Goal: Transaction & Acquisition: Subscribe to service/newsletter

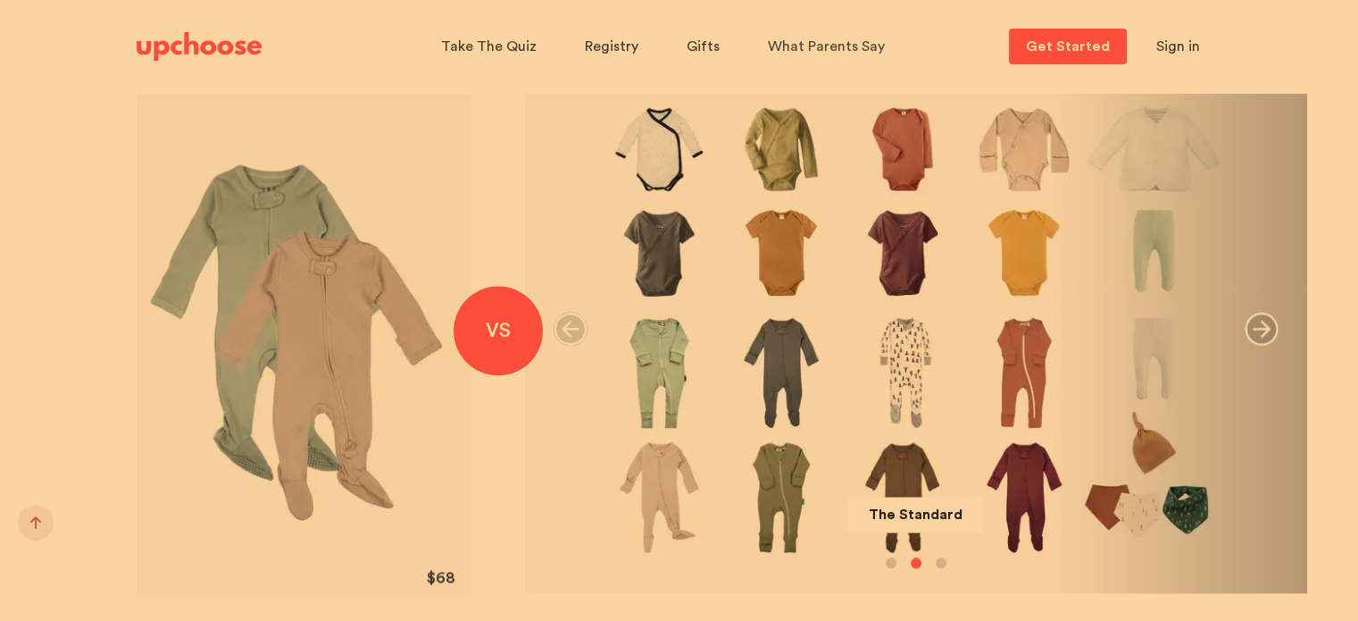
scroll to position [2060, 0]
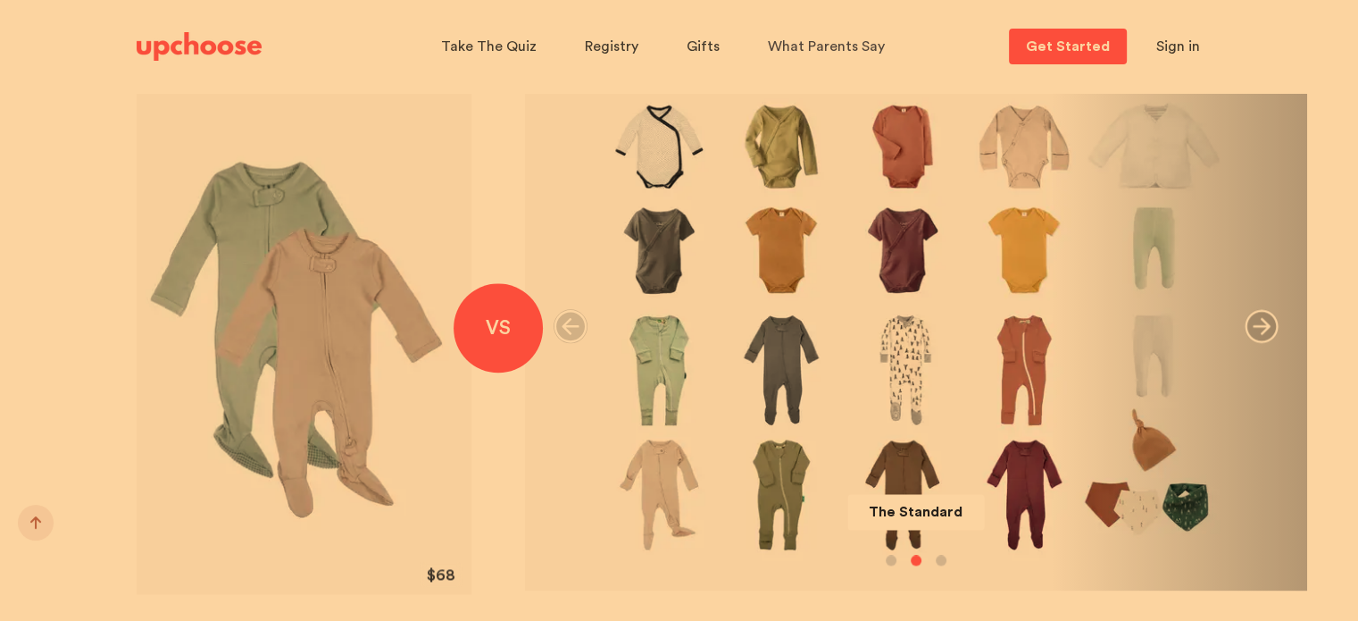
click at [570, 333] on icon "button" at bounding box center [570, 326] width 33 height 33
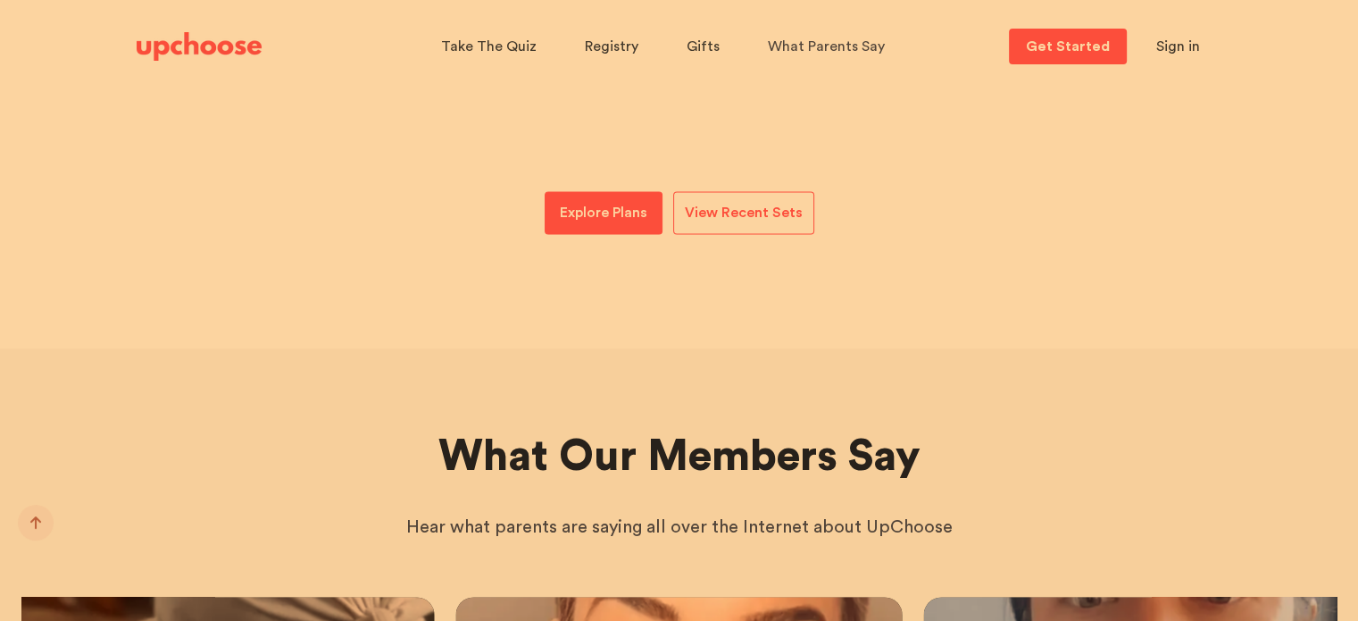
scroll to position [2564, 0]
click at [633, 206] on p "Explore Plans" at bounding box center [604, 212] width 88 height 21
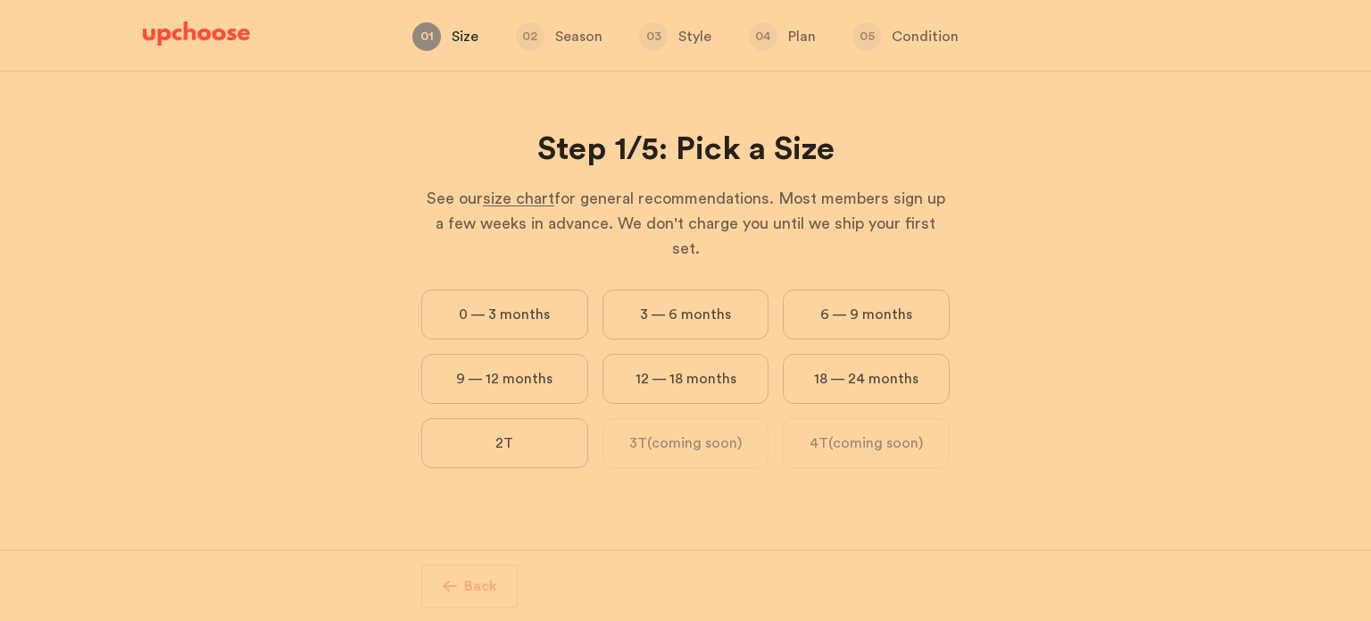
click at [531, 356] on label "9 — 12 months" at bounding box center [504, 379] width 167 height 50
click at [0, 0] on months "9 — 12 months" at bounding box center [0, 0] width 0 height 0
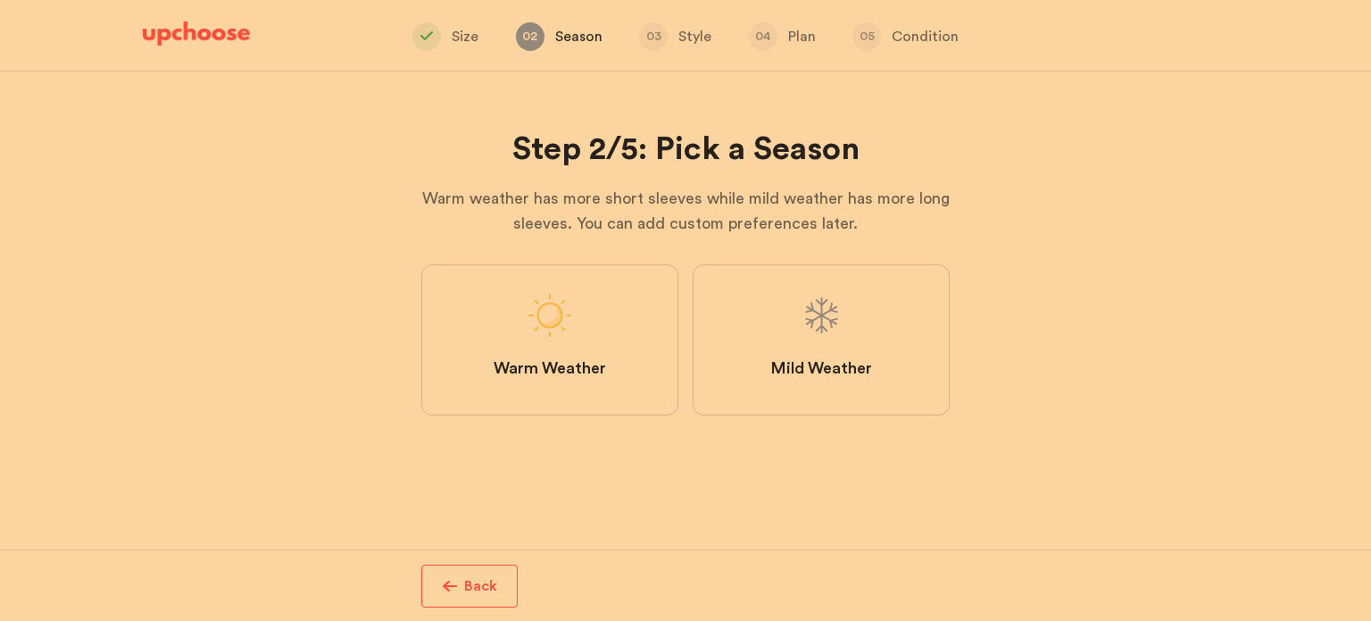
click at [807, 385] on label "Mild Weather" at bounding box center [821, 339] width 257 height 151
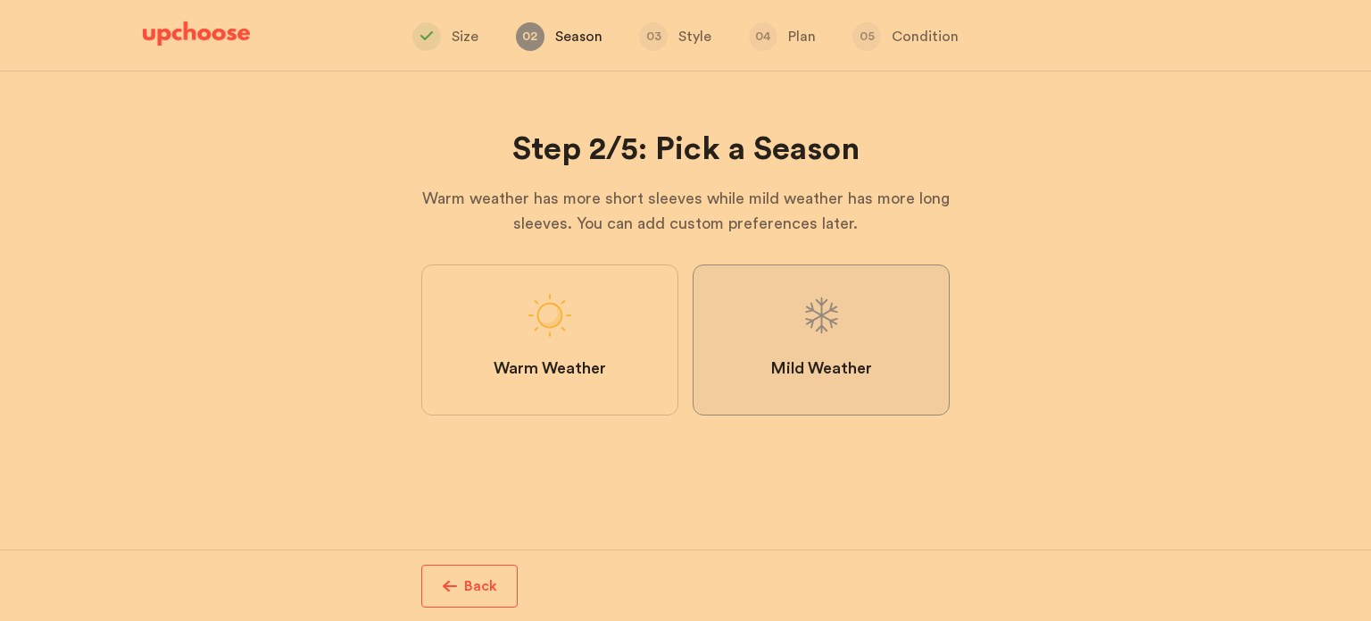
click at [0, 0] on Weather "Mild Weather" at bounding box center [0, 0] width 0 height 0
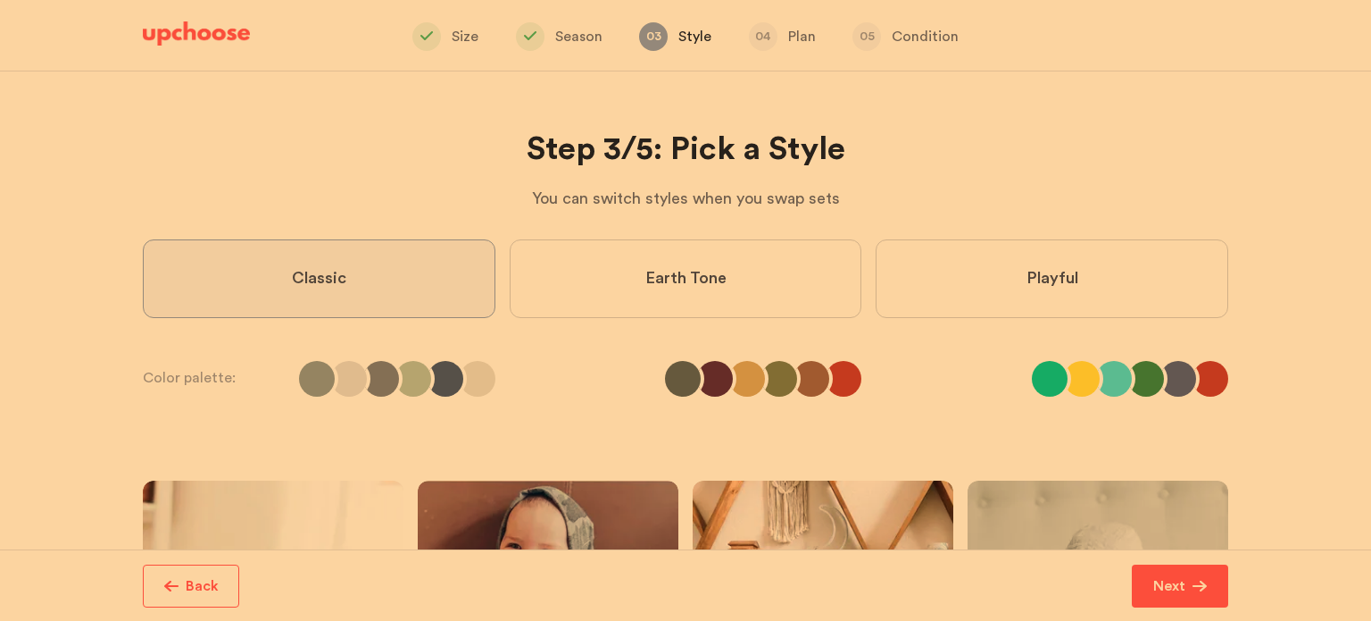
click at [461, 359] on div "Step 3/5: Pick a Style You can switch styles when you swap sets Step 3/5: Pick …" at bounding box center [686, 515] width 1086 height 888
click at [358, 367] on li at bounding box center [349, 379] width 36 height 36
click at [727, 373] on li at bounding box center [715, 379] width 36 height 36
click at [633, 280] on label "Earth Tone" at bounding box center [686, 278] width 353 height 79
click at [0, 0] on Tone "Earth Tone" at bounding box center [0, 0] width 0 height 0
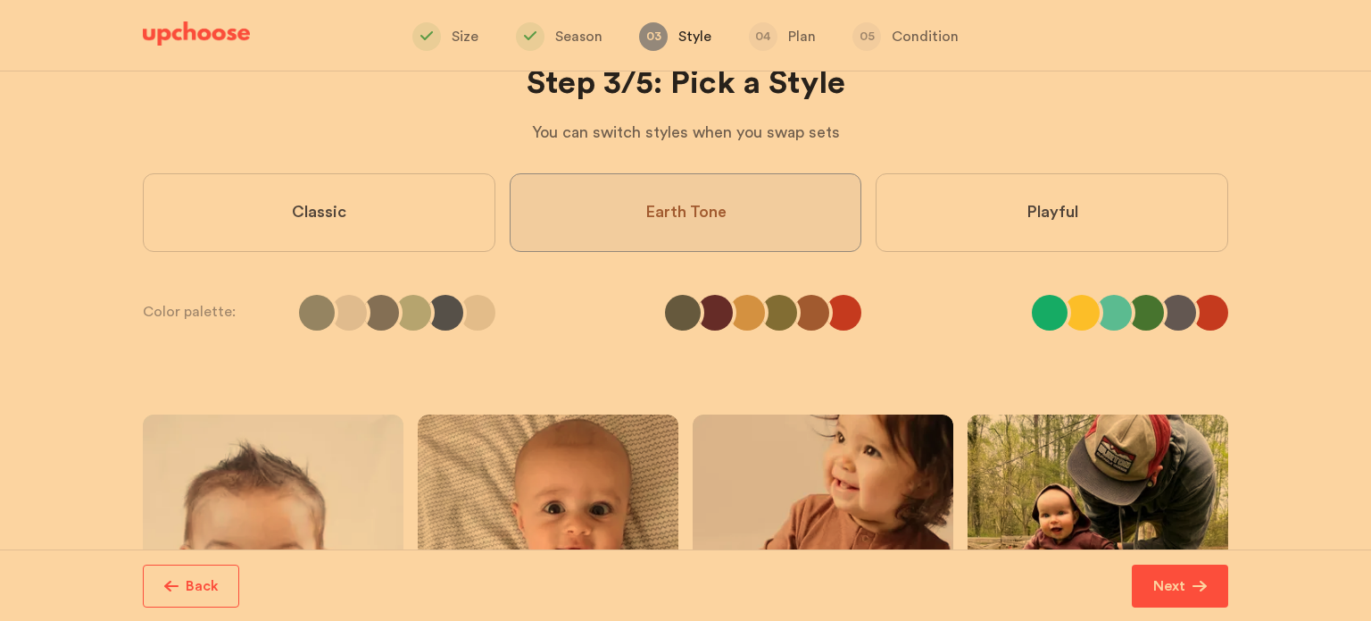
scroll to position [63, 0]
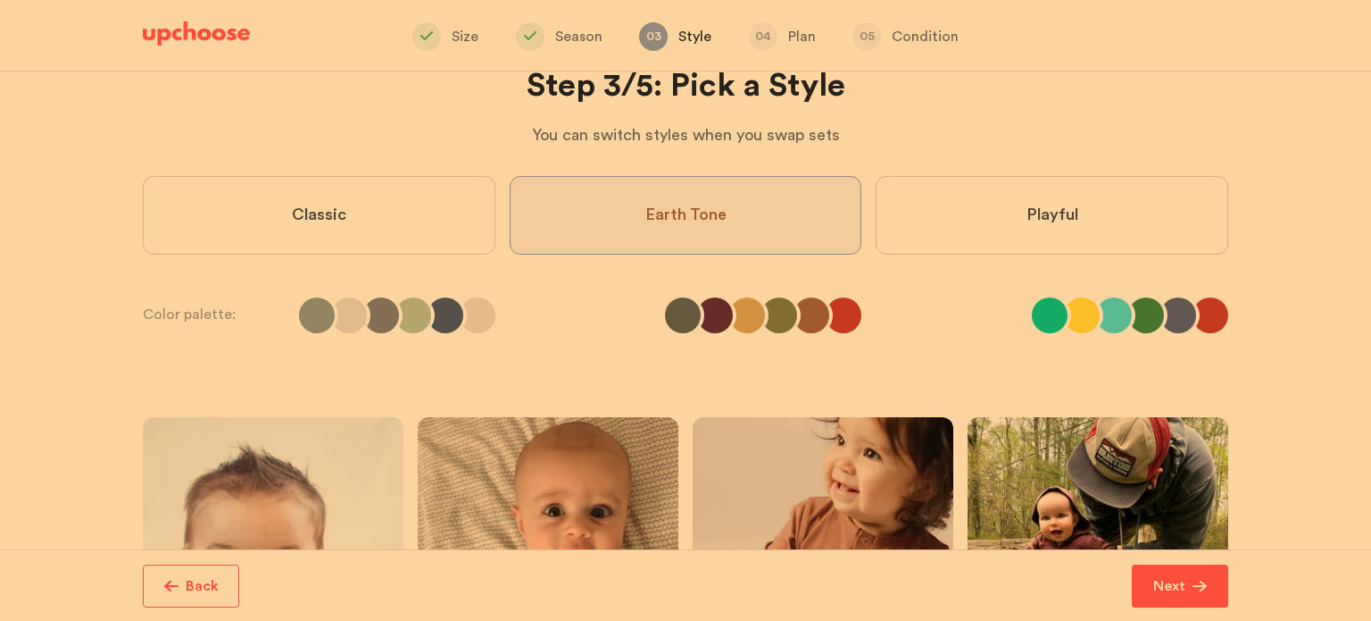
click at [969, 215] on label "Playful" at bounding box center [1052, 215] width 353 height 79
click at [0, 0] on input "Playful" at bounding box center [0, 0] width 0 height 0
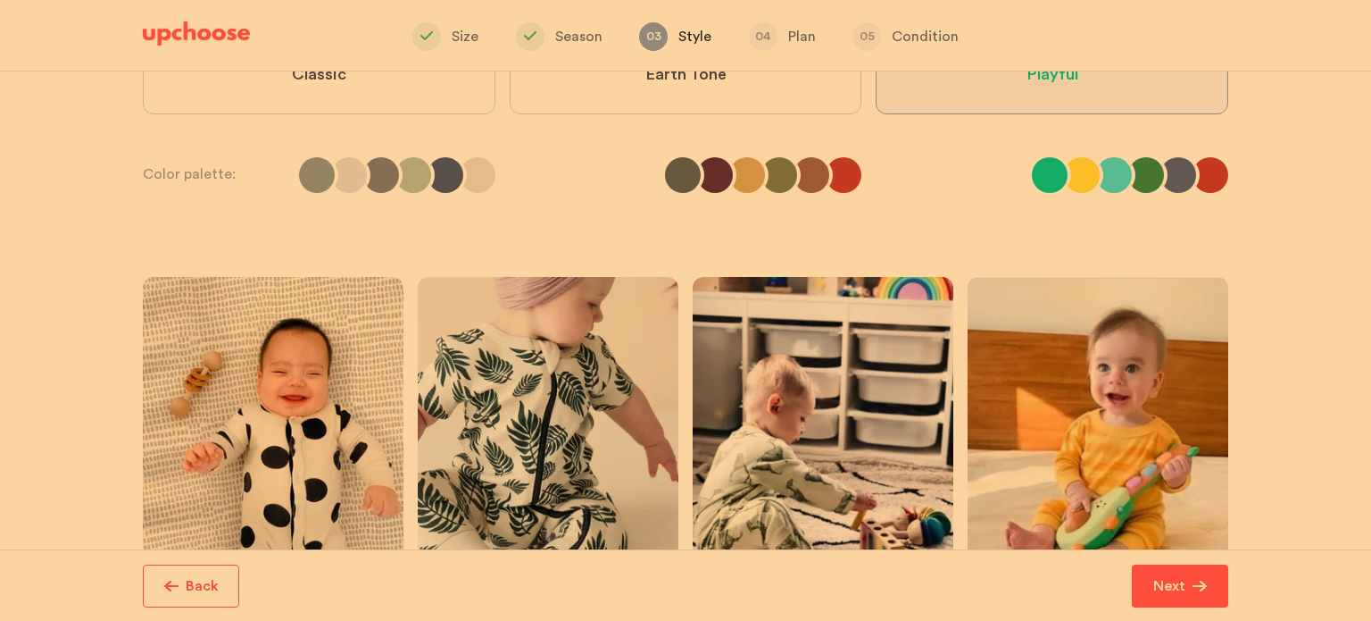
scroll to position [203, 0]
click at [804, 87] on label "Earth Tone" at bounding box center [686, 76] width 353 height 79
click at [0, 0] on Tone "Earth Tone" at bounding box center [0, 0] width 0 height 0
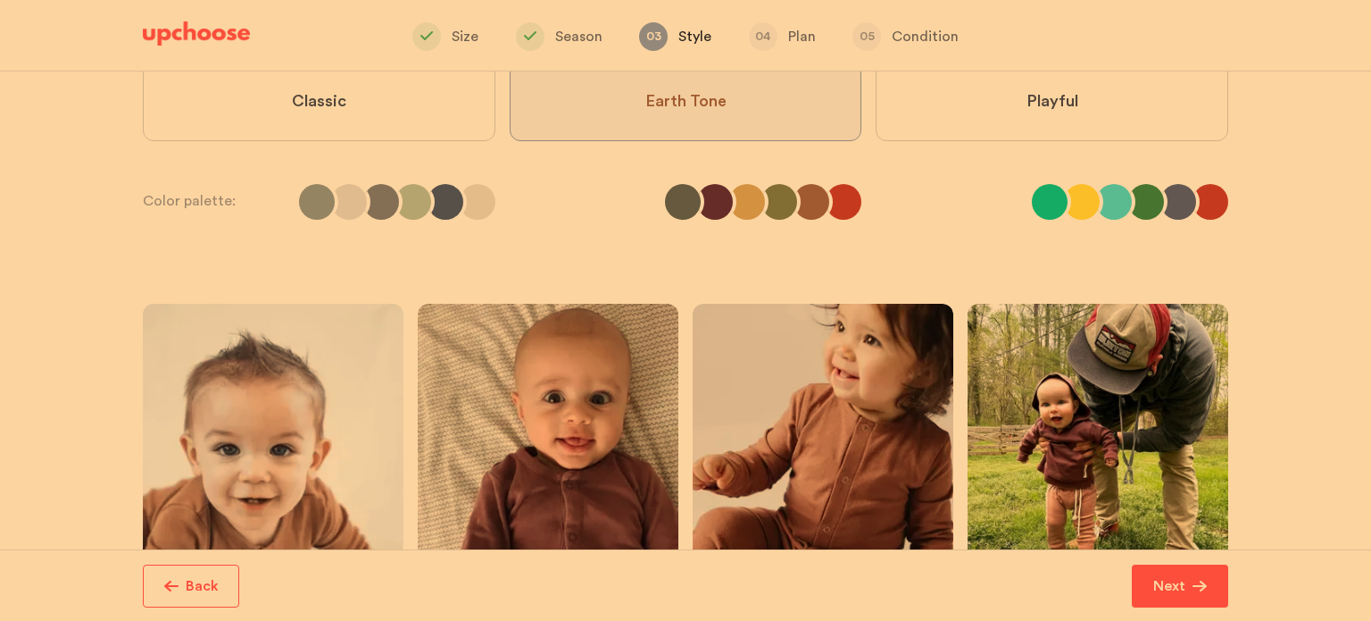
scroll to position [175, 0]
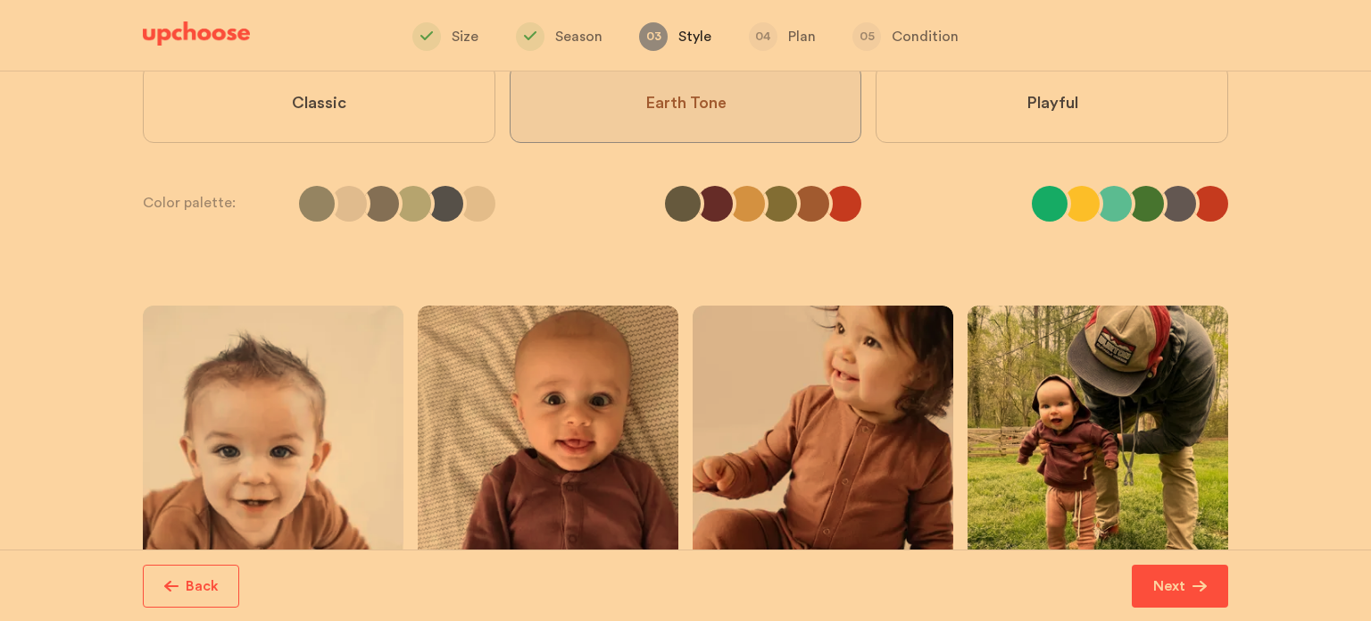
click at [467, 85] on label "Classic" at bounding box center [319, 103] width 353 height 79
click at [0, 0] on input "Classic" at bounding box center [0, 0] width 0 height 0
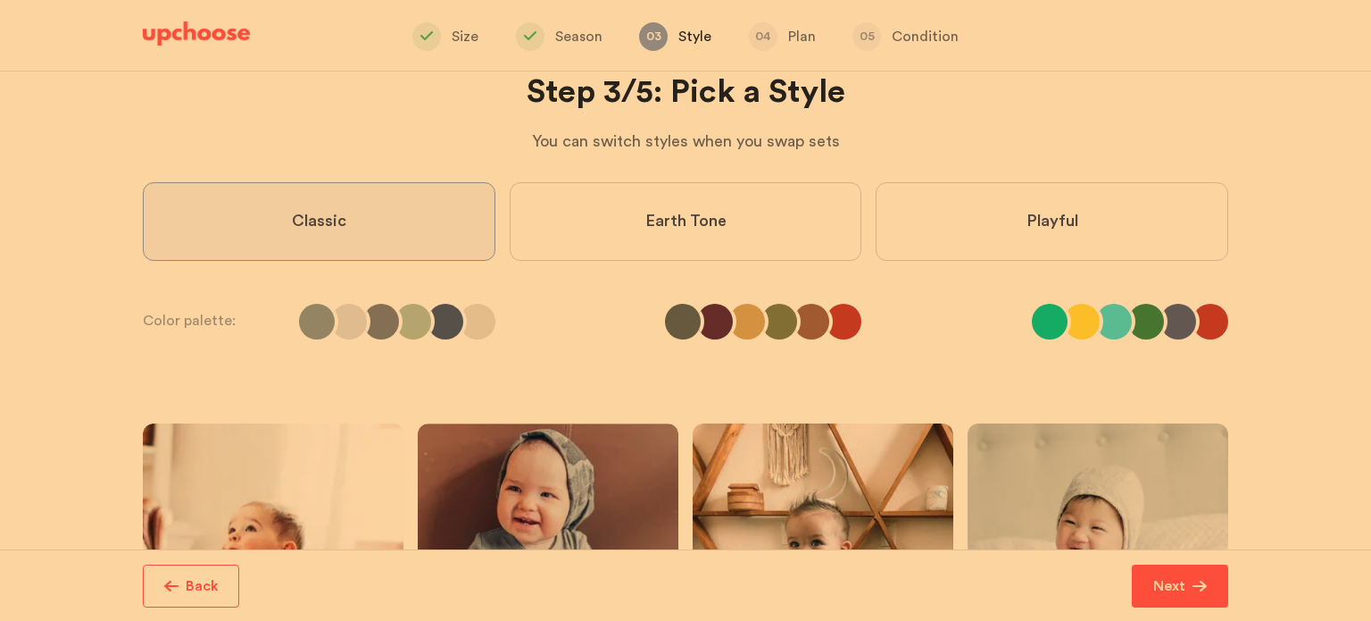
scroll to position [57, 0]
click at [1168, 582] on p "Next" at bounding box center [1170, 585] width 32 height 21
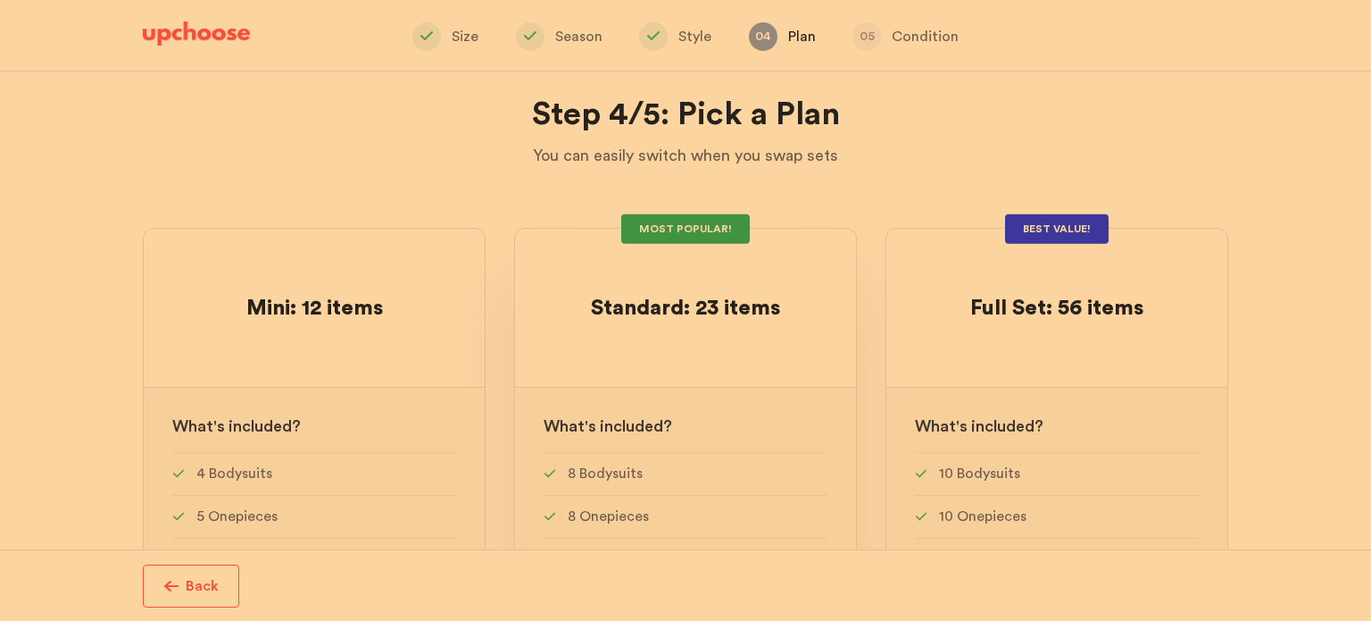
scroll to position [35, 0]
click at [336, 304] on span "Mini: 12 items" at bounding box center [314, 308] width 137 height 21
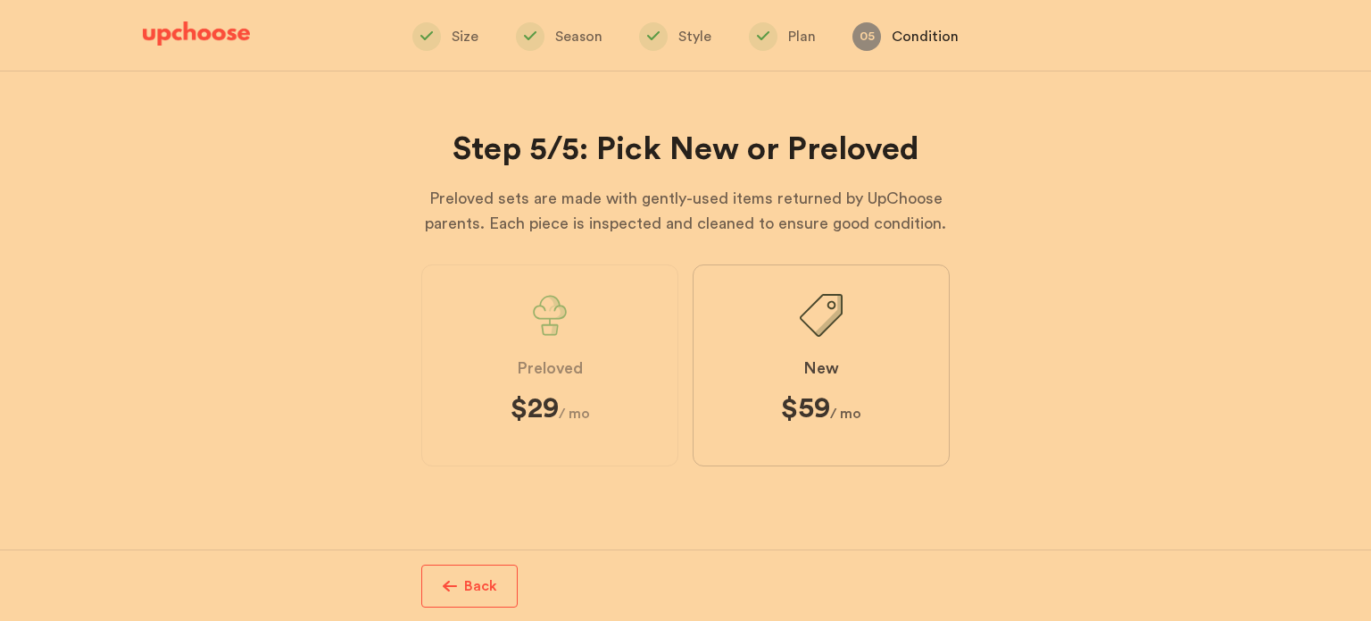
click at [576, 390] on label "Preloved $29 $29 / mo" at bounding box center [549, 365] width 257 height 202
click at [568, 371] on span "Preloved" at bounding box center [550, 368] width 66 height 21
click at [594, 430] on label "Preloved $29 $29 / mo" at bounding box center [549, 365] width 257 height 202
click at [846, 381] on label "New $59 $59 / mo" at bounding box center [821, 365] width 257 height 202
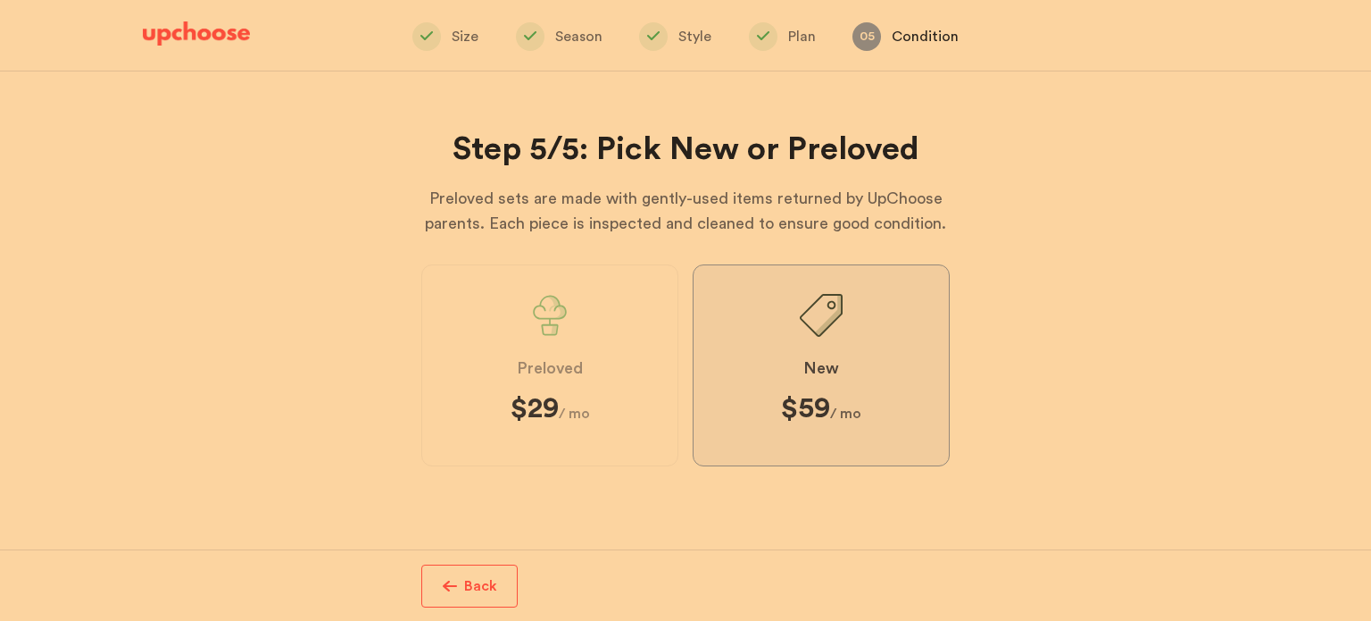
click at [0, 0] on input "New $59 $59 / mo" at bounding box center [0, 0] width 0 height 0
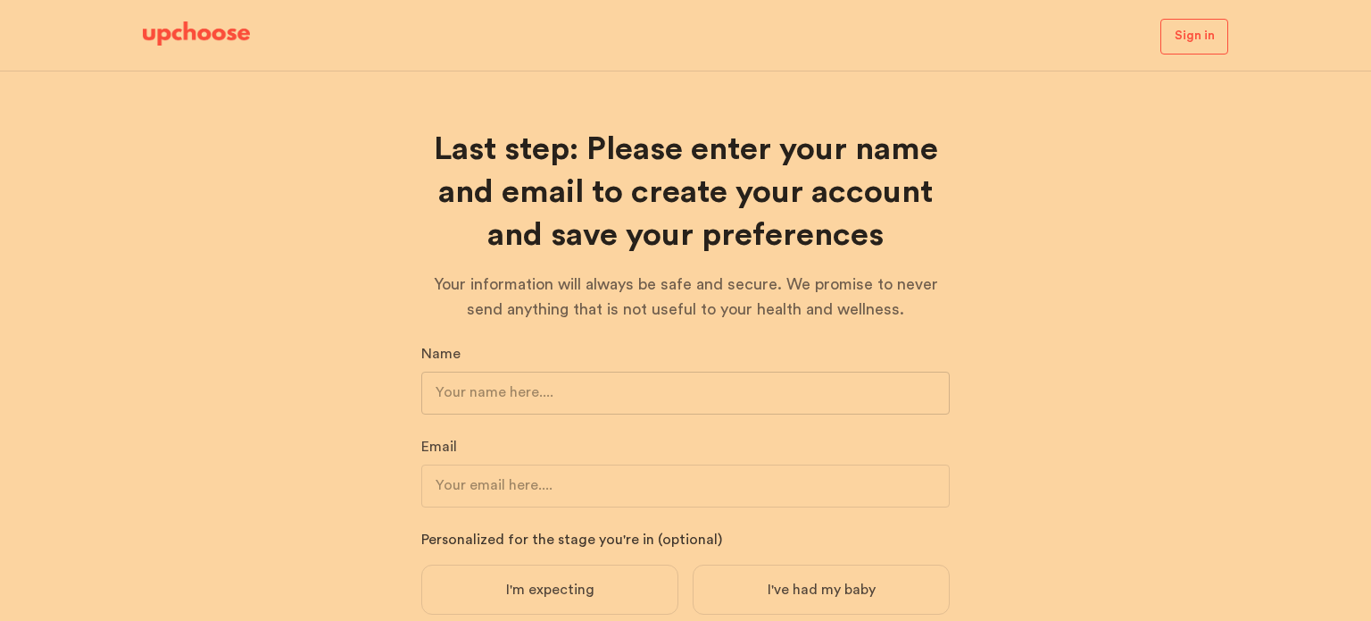
click at [618, 377] on input "text" at bounding box center [685, 392] width 529 height 43
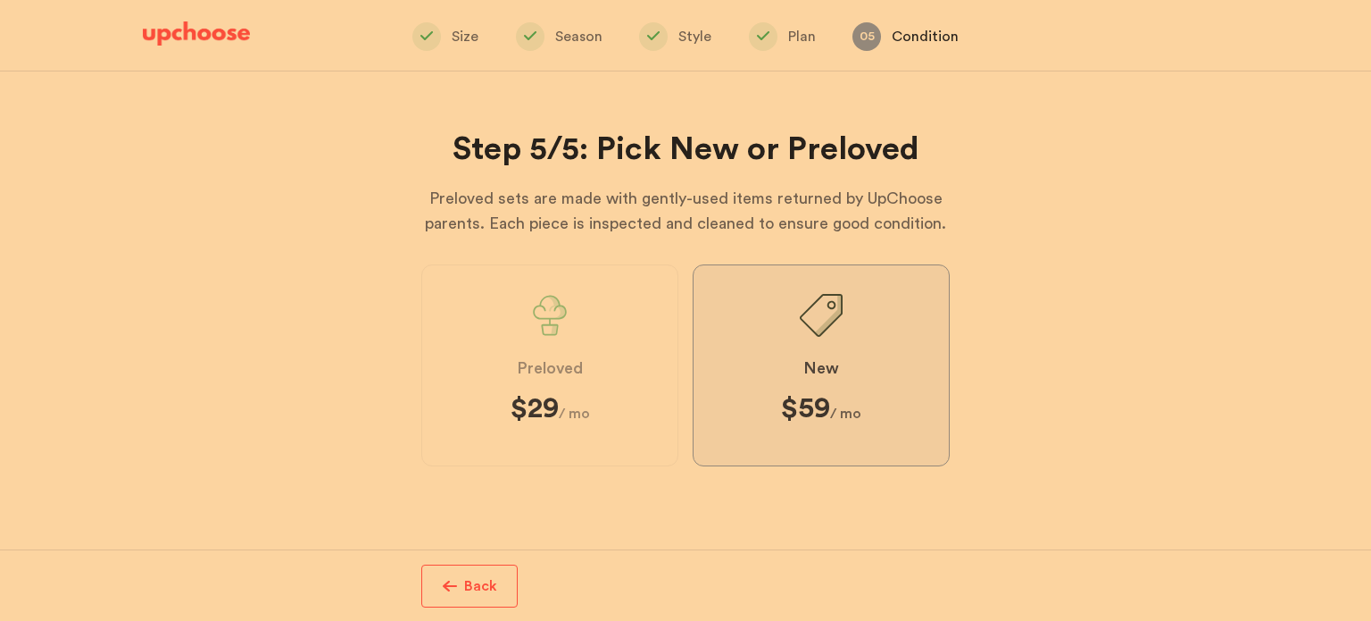
click at [535, 346] on label "Preloved $29 $29 / mo" at bounding box center [549, 365] width 257 height 202
click at [553, 348] on label "Preloved $29 $29 / mo" at bounding box center [549, 365] width 257 height 202
click at [556, 406] on strong "$29" at bounding box center [535, 408] width 48 height 29
click at [587, 421] on span "$29 $29 / mo" at bounding box center [550, 408] width 79 height 29
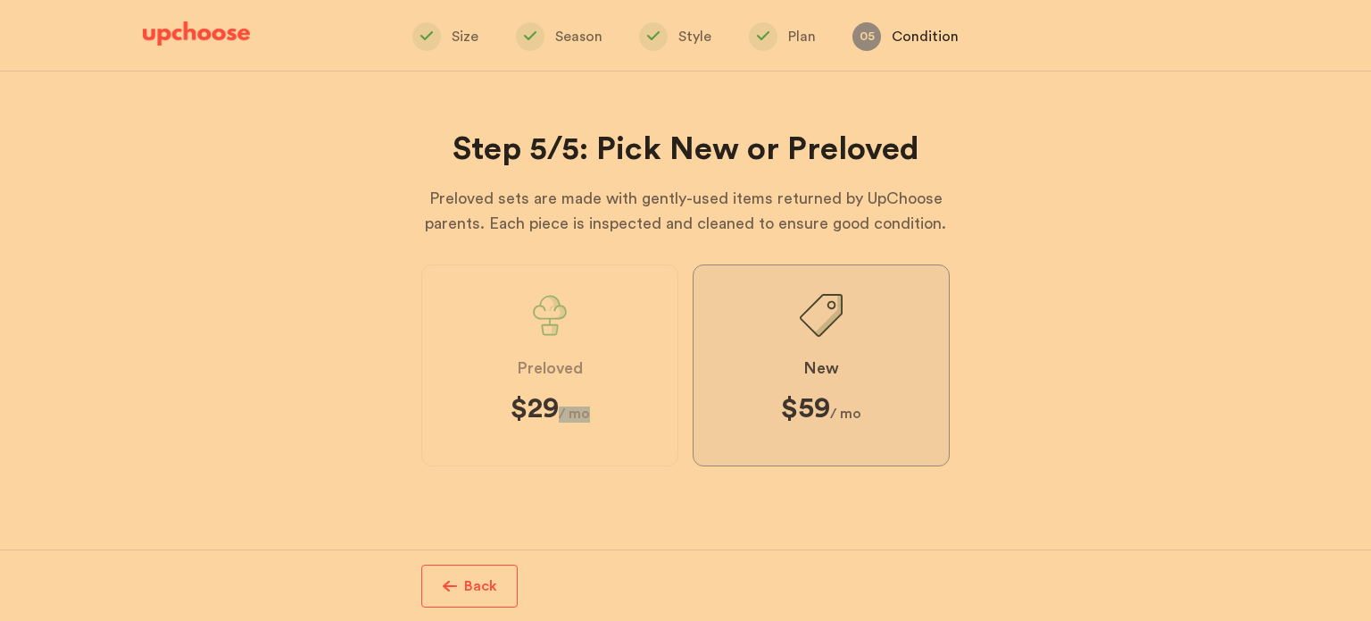
click at [587, 421] on span "$29 $29 / mo" at bounding box center [550, 408] width 79 height 29
click at [646, 482] on div "Preloved $29 $29 / mo New $59 $59 / mo" at bounding box center [685, 385] width 529 height 243
click at [772, 438] on label "New $59 $59 / mo" at bounding box center [821, 365] width 257 height 202
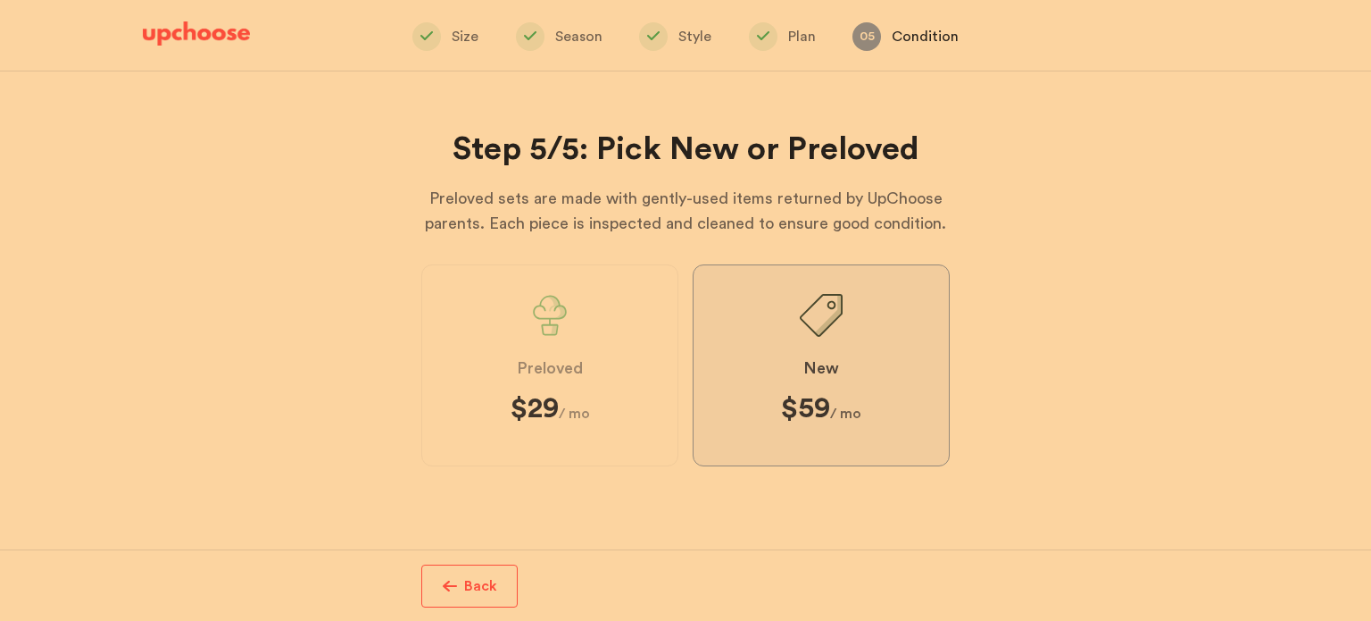
click at [0, 0] on input "New $59 $59 / mo" at bounding box center [0, 0] width 0 height 0
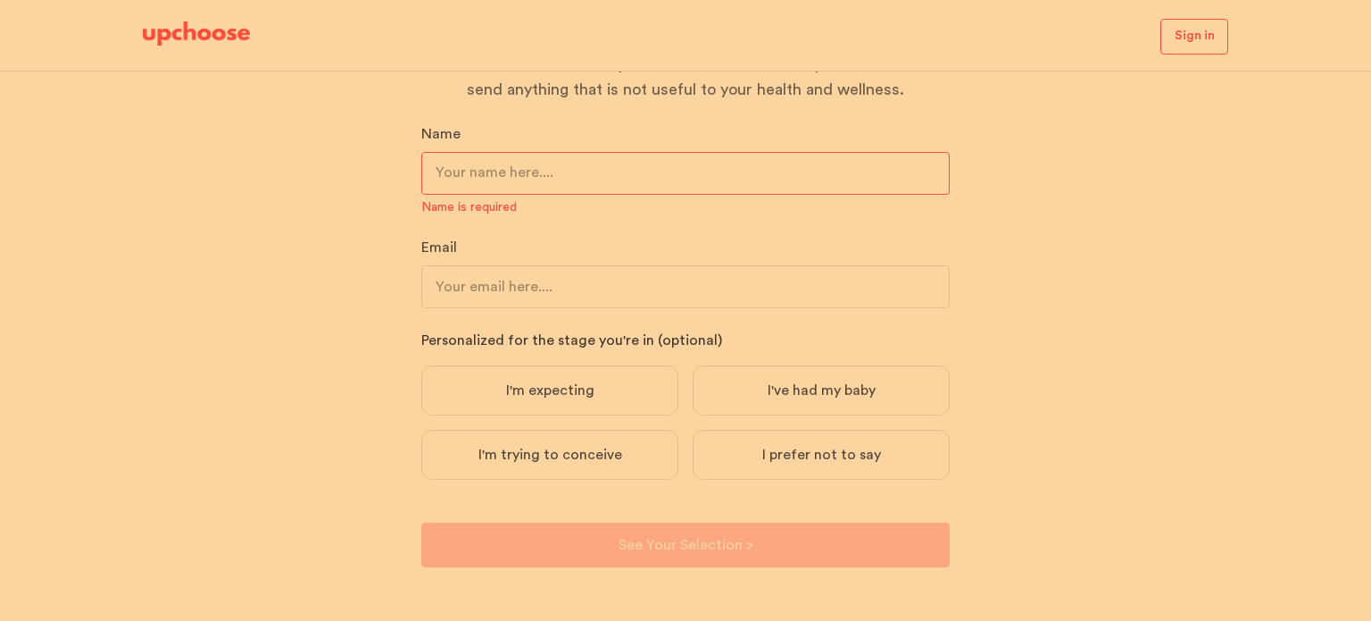
scroll to position [221, 0]
click at [768, 169] on input "text" at bounding box center [685, 171] width 529 height 43
click at [621, 166] on input "text" at bounding box center [685, 171] width 529 height 43
type input "mahri"
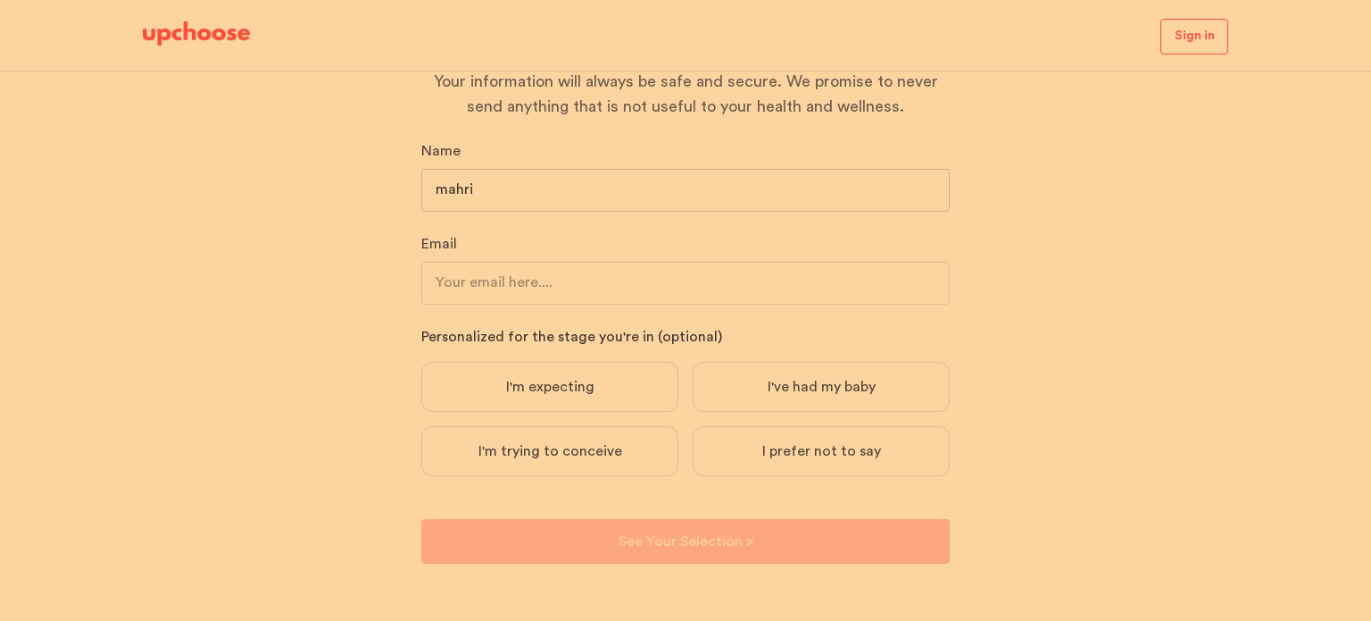
scroll to position [202, 0]
click at [494, 307] on div "Name mahri Email Personalized for the stage you're in (optional) I'm expecting …" at bounding box center [685, 352] width 529 height 423
click at [507, 293] on input "email" at bounding box center [685, 284] width 529 height 43
type input "mahrigurbanova12@gmail.com"
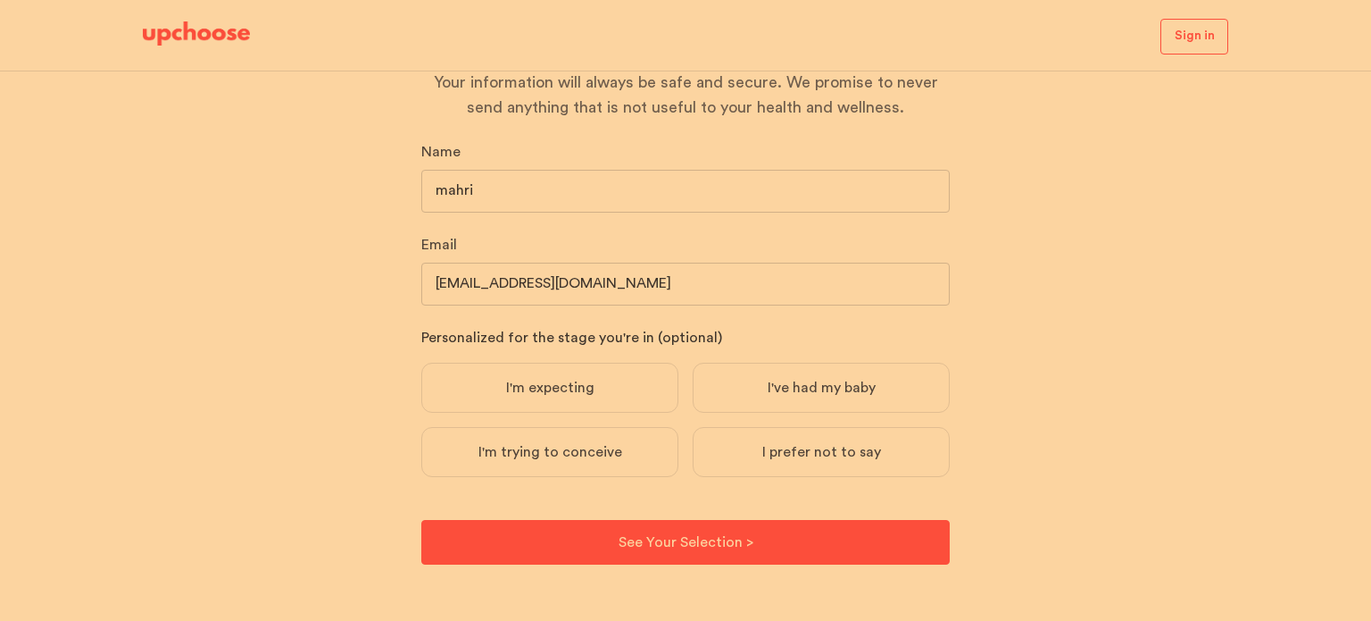
click at [825, 388] on span "I've had my baby" at bounding box center [822, 388] width 108 height 18
click at [0, 0] on input "I've had my baby" at bounding box center [0, 0] width 0 height 0
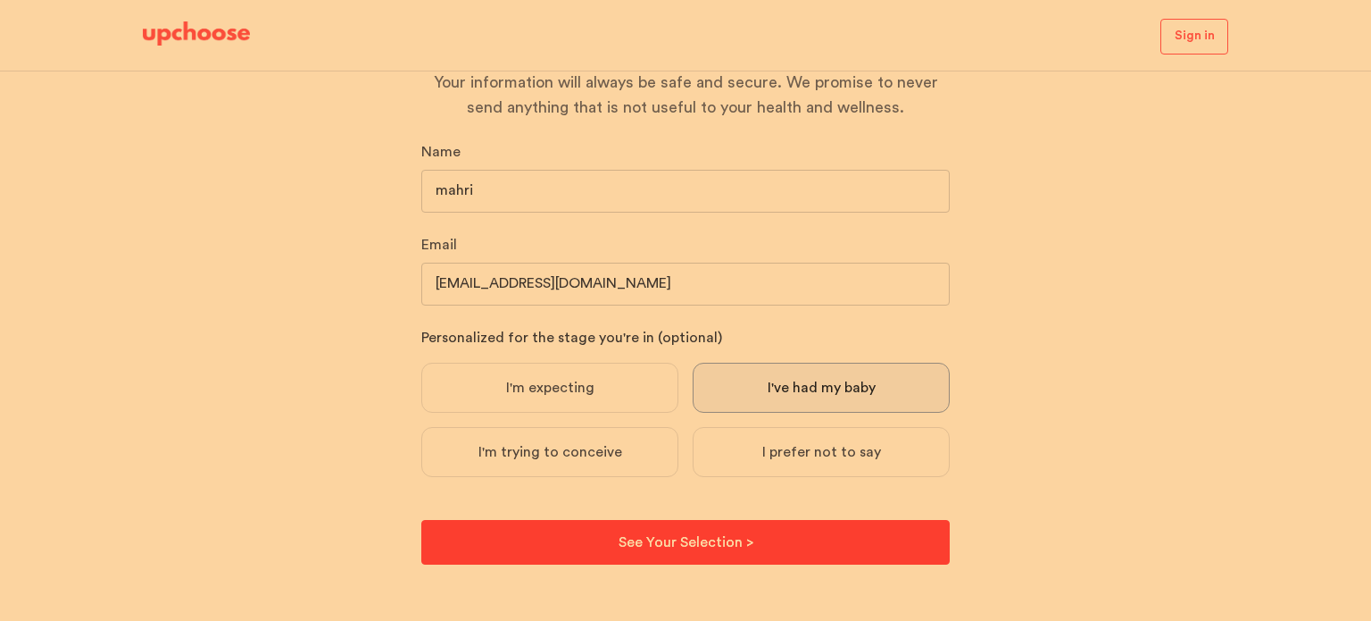
click at [754, 542] on button "See Your Selection > See Your Selection >" at bounding box center [685, 542] width 529 height 45
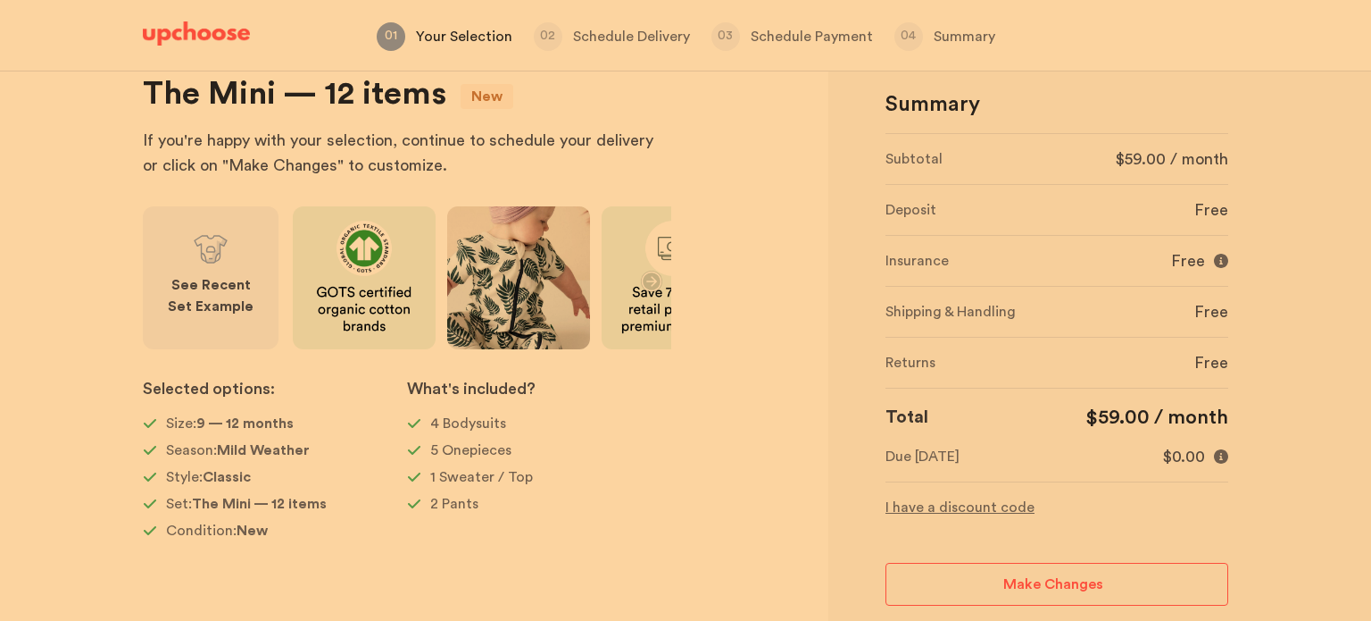
scroll to position [25, 0]
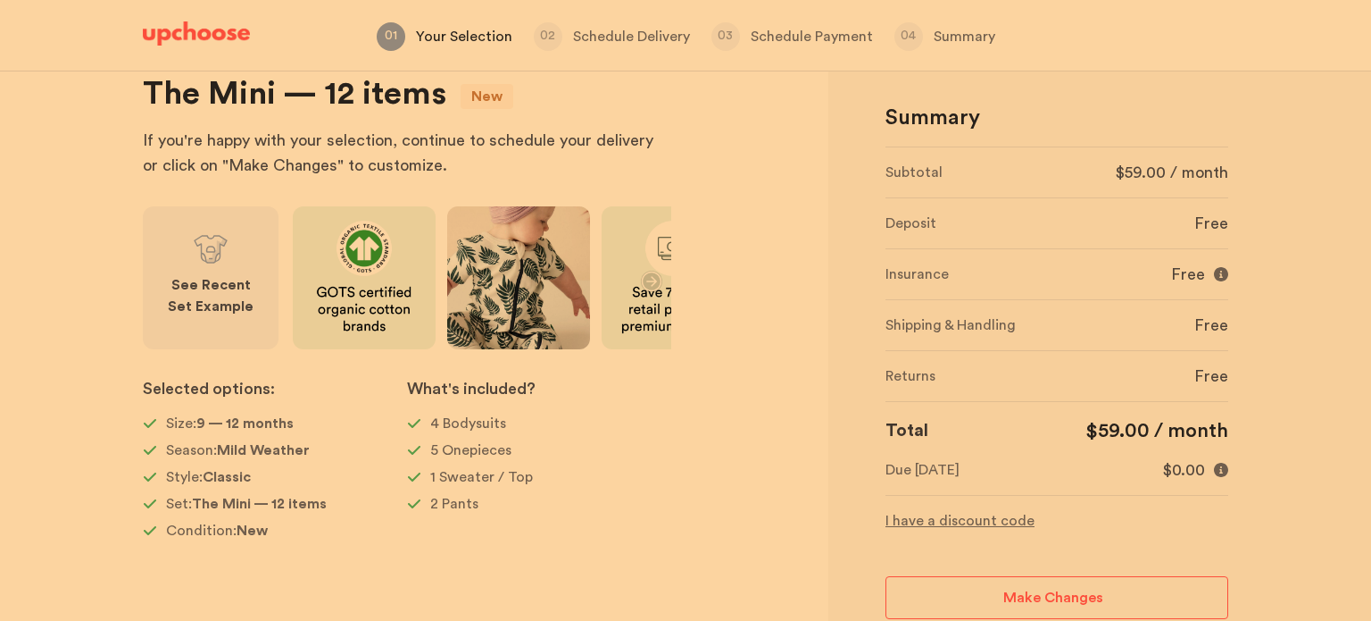
click at [223, 310] on strong "See Recent Set Example" at bounding box center [211, 296] width 86 height 36
